Goal: Feedback & Contribution: Leave review/rating

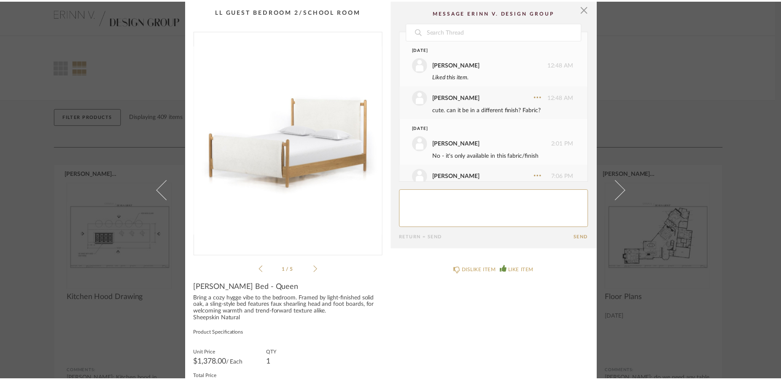
scroll to position [268, 0]
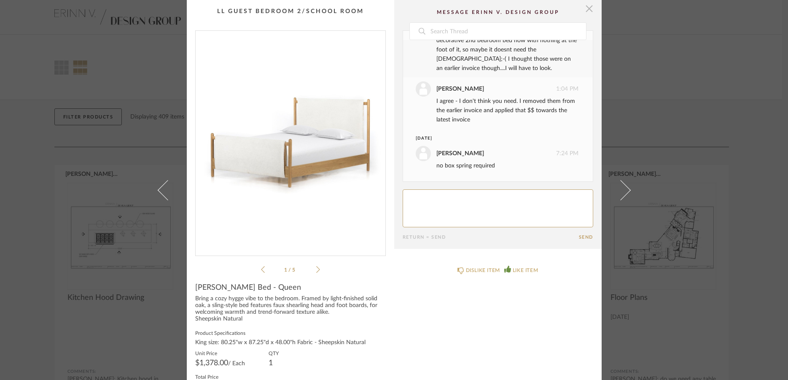
click at [583, 13] on span "button" at bounding box center [589, 8] width 17 height 17
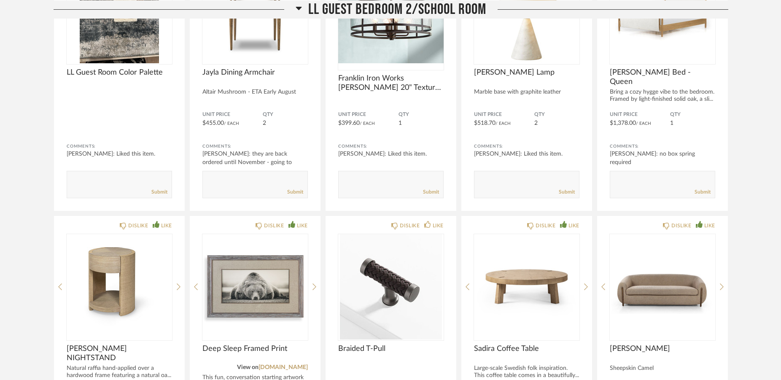
scroll to position [4689, 0]
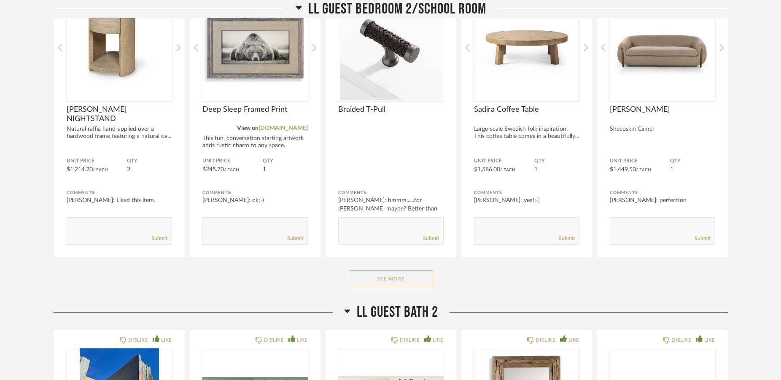
click at [400, 277] on button "See More" at bounding box center [391, 278] width 84 height 17
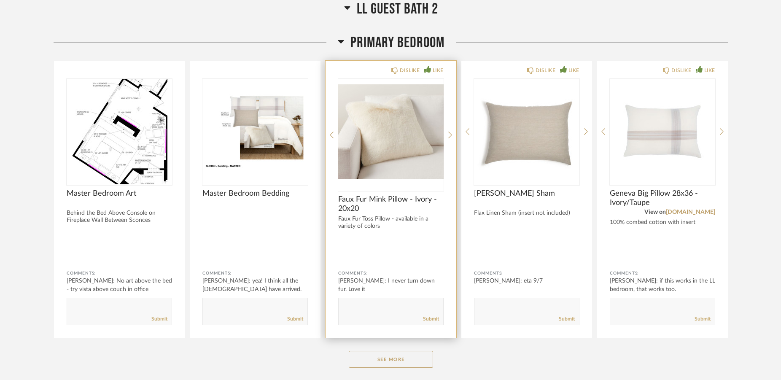
scroll to position [5593, 0]
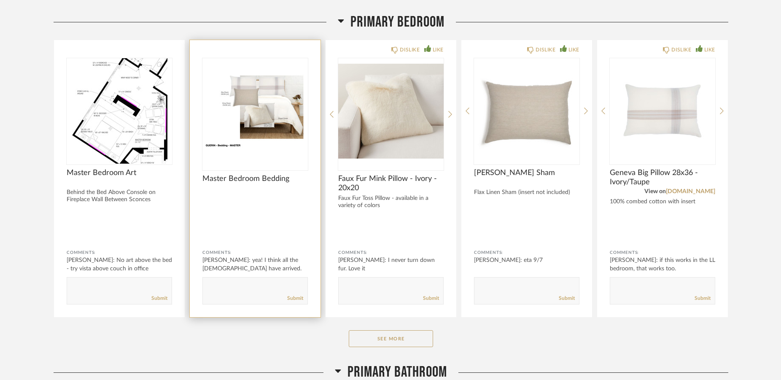
click at [242, 124] on div at bounding box center [254, 114] width 105 height 112
click at [255, 100] on img "0" at bounding box center [254, 110] width 105 height 105
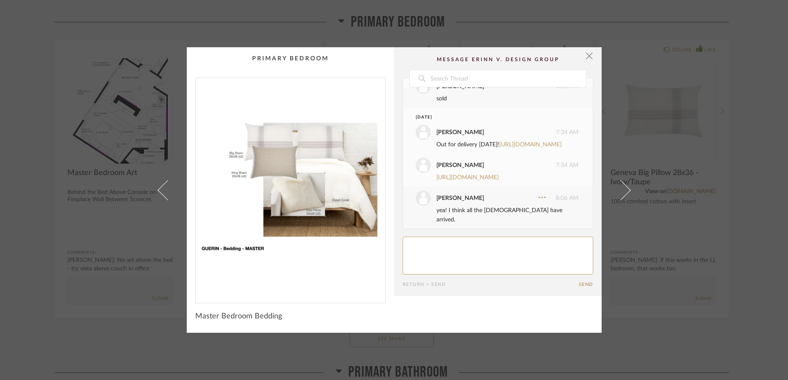
scroll to position [8, 0]
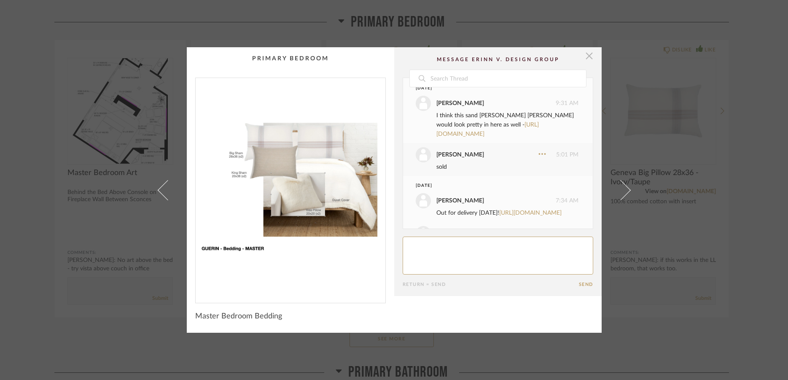
click at [582, 57] on span "button" at bounding box center [589, 55] width 17 height 17
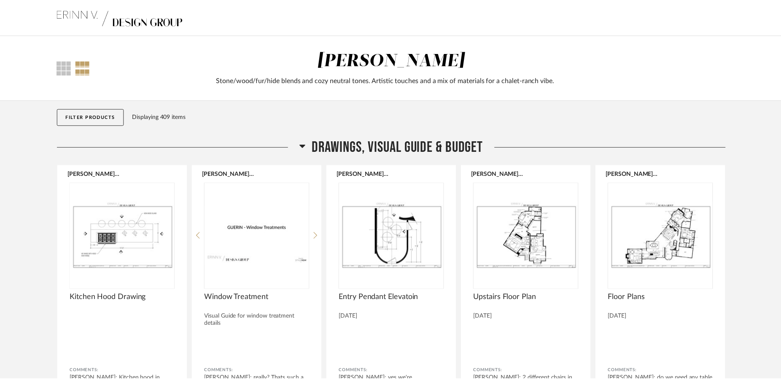
scroll to position [5593, 0]
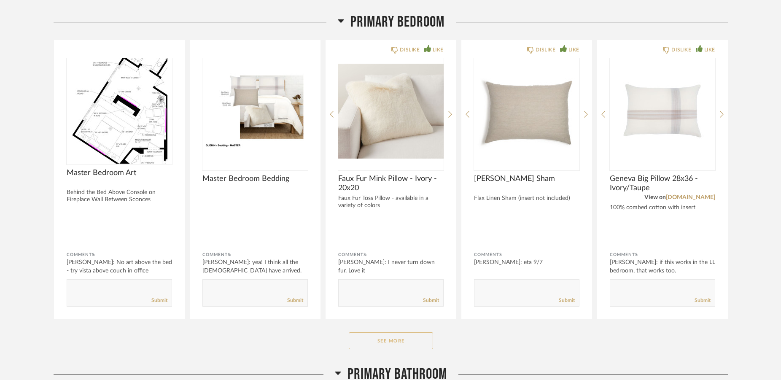
click at [399, 344] on button "See More" at bounding box center [391, 340] width 84 height 17
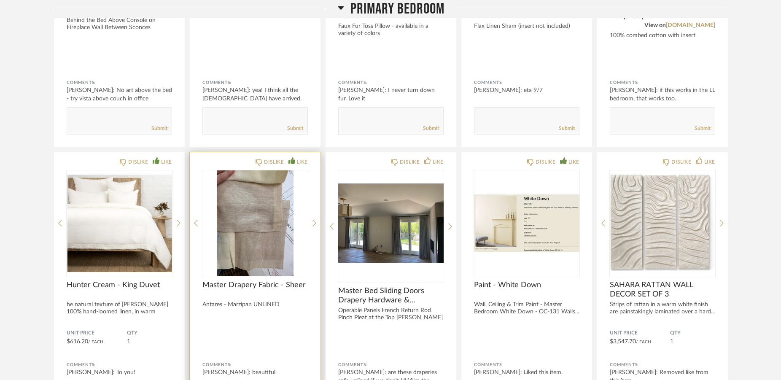
scroll to position [5894, 0]
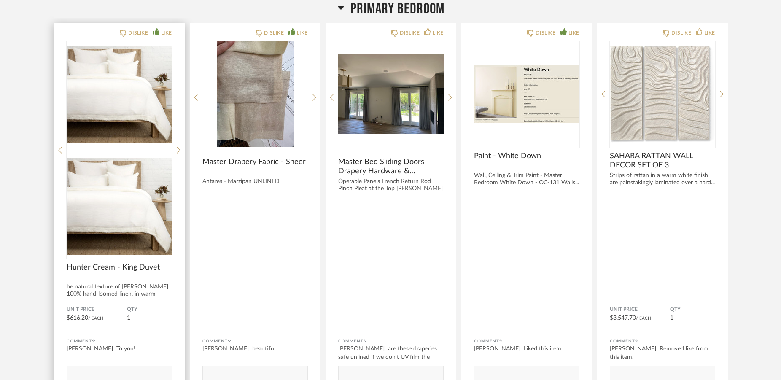
click at [100, 154] on img at bounding box center [119, 206] width 105 height 105
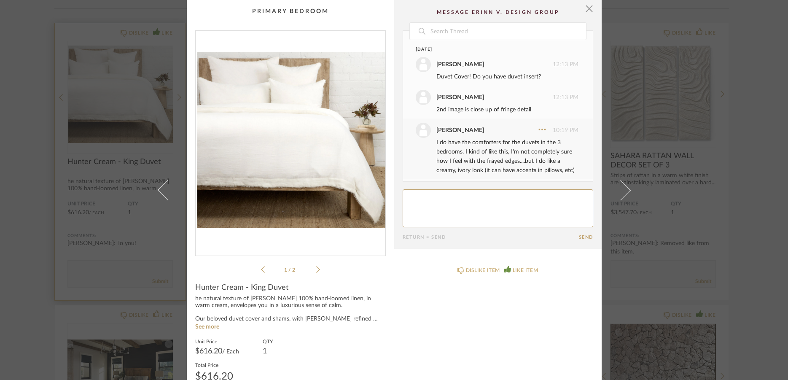
scroll to position [1528, 0]
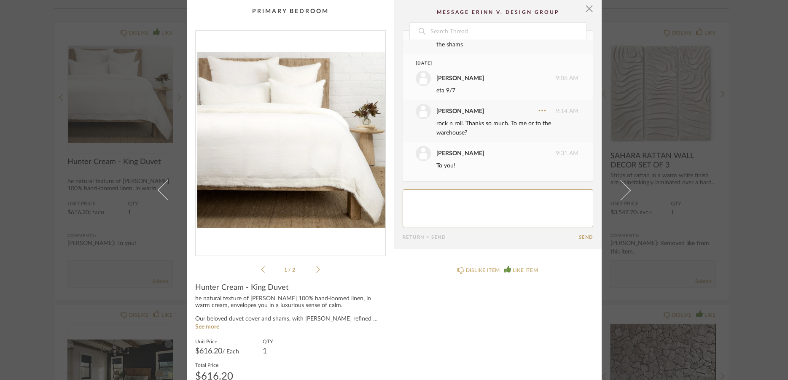
click at [439, 197] on textarea at bounding box center [498, 208] width 191 height 38
type textarea "this arrived [DATE]!!!!!!!!!!!!!!!!!!"
click at [584, 240] on button "Send" at bounding box center [586, 237] width 14 height 5
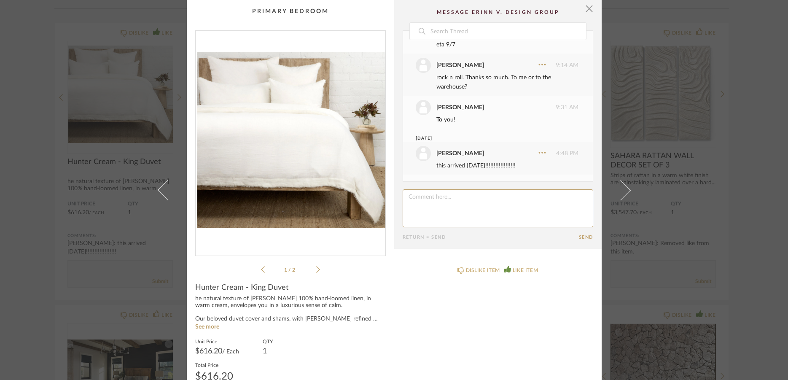
scroll to position [1574, 0]
click at [588, 10] on span "button" at bounding box center [589, 8] width 17 height 17
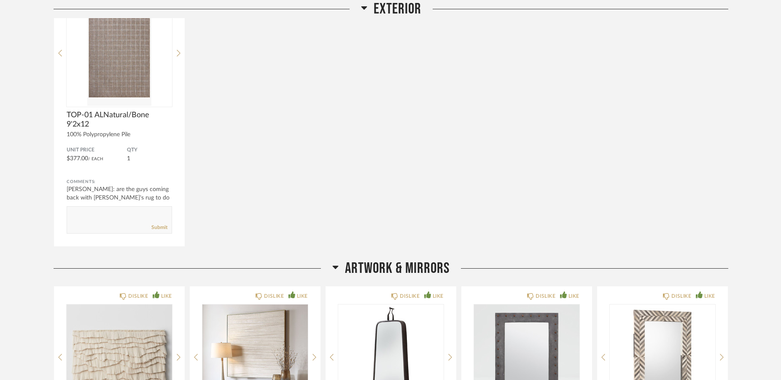
scroll to position [8131, 0]
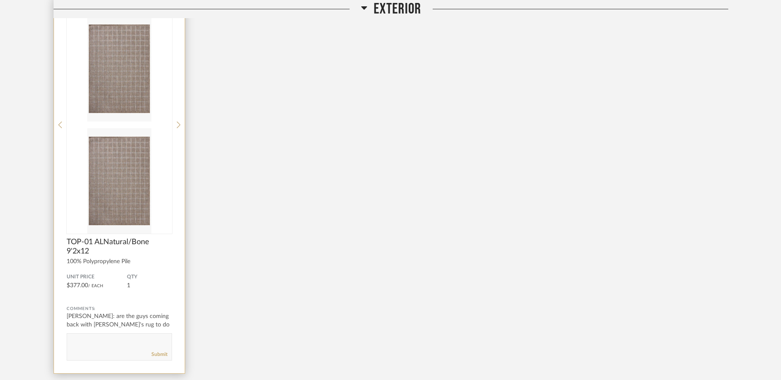
click at [145, 128] on img at bounding box center [119, 180] width 105 height 105
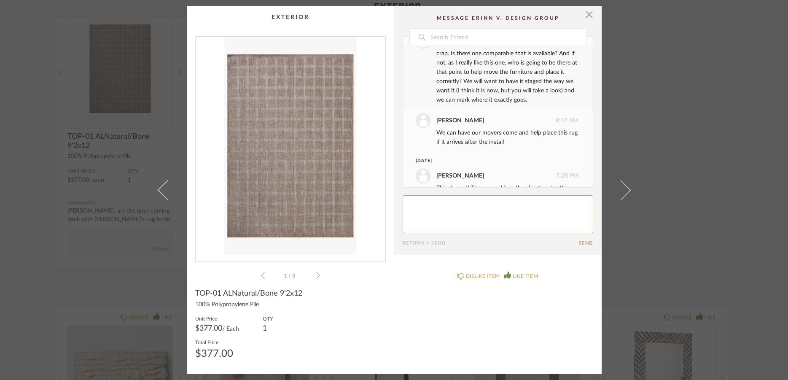
scroll to position [325, 0]
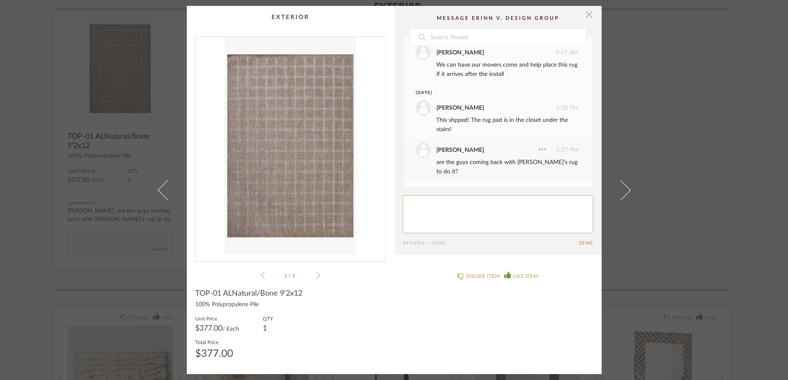
click at [584, 14] on span "button" at bounding box center [589, 14] width 17 height 17
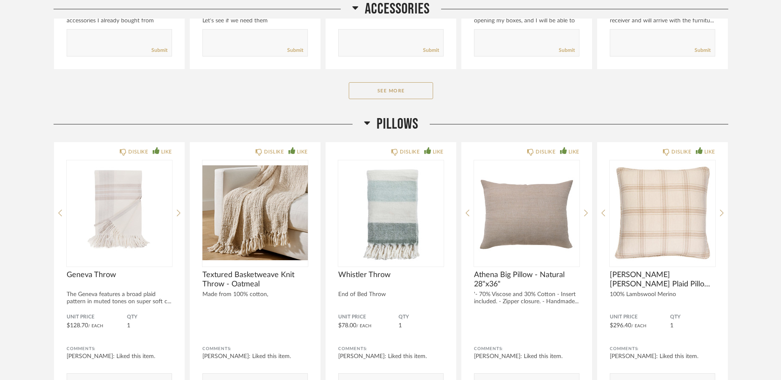
scroll to position [9077, 0]
